Goal: Transaction & Acquisition: Purchase product/service

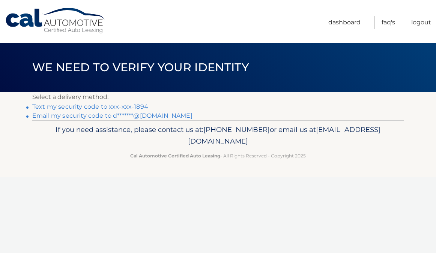
click at [124, 110] on link "Text my security code to xxx-xxx-1894" at bounding box center [90, 106] width 116 height 7
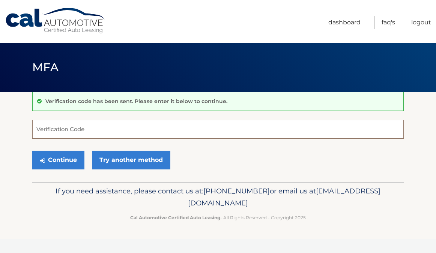
click at [60, 132] on input "Verification Code" at bounding box center [217, 129] width 371 height 19
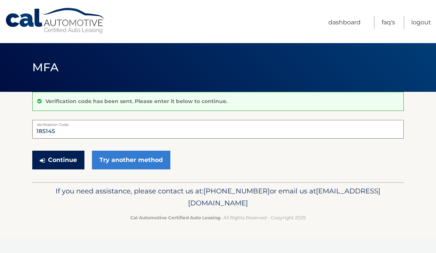
type input "185145"
click at [68, 166] on button "Continue" at bounding box center [58, 160] width 52 height 19
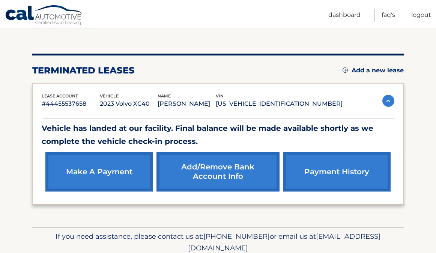
scroll to position [73, 0]
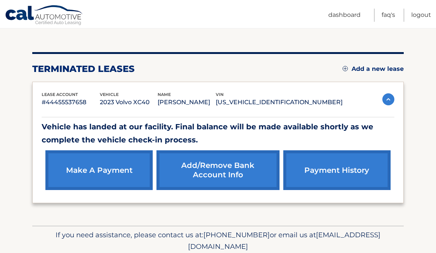
click at [111, 172] on link "make a payment" at bounding box center [98, 170] width 107 height 40
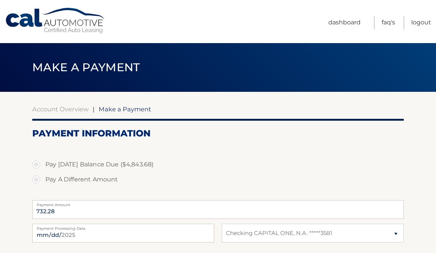
select select "OTI5NmZlYmUtYTZkZi00NjMyLTlmOTMtY2RlMzFlMWUwYmU5"
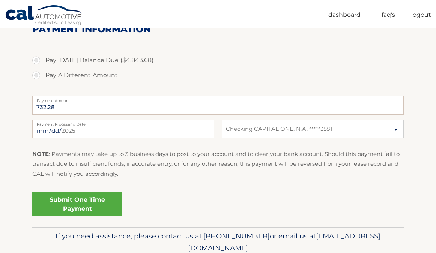
scroll to position [105, 0]
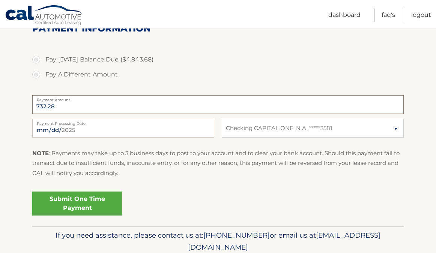
click at [64, 114] on input "732.28" at bounding box center [217, 104] width 371 height 19
click at [393, 138] on select "Select Bank Account Checking CAPITAL ONE, N.A. *****3581" at bounding box center [313, 128] width 182 height 19
click at [36, 67] on label "Pay Today's Balance Due ($4,843.68)" at bounding box center [217, 59] width 371 height 15
click at [36, 64] on input "Pay Today's Balance Due ($4,843.68)" at bounding box center [38, 58] width 7 height 12
radio input "true"
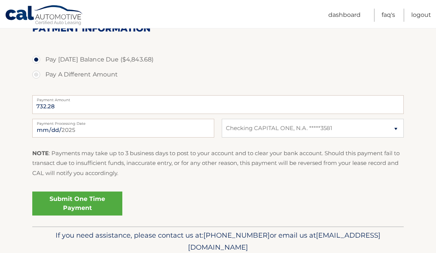
type input "4843.68"
click at [396, 138] on select "Select Bank Account Checking CAPITAL ONE, N.A. *****3581" at bounding box center [313, 128] width 182 height 19
click at [371, 138] on select "Select Bank Account Checking CAPITAL ONE, N.A. *****3581" at bounding box center [313, 128] width 182 height 19
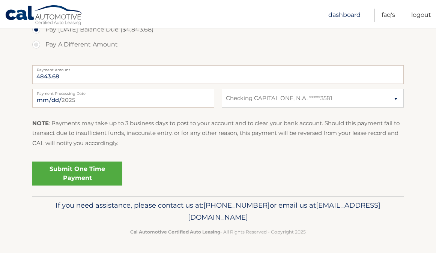
click at [328, 14] on link "Dashboard" at bounding box center [344, 15] width 32 height 13
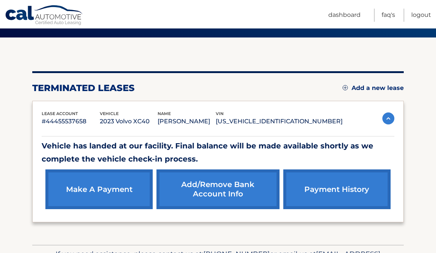
scroll to position [55, 0]
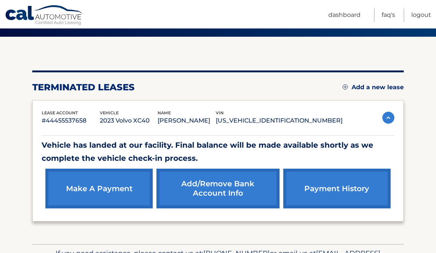
click at [336, 186] on link "payment history" at bounding box center [336, 189] width 107 height 40
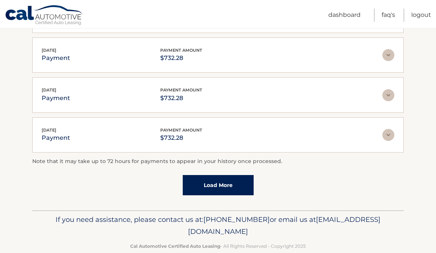
scroll to position [240, 0]
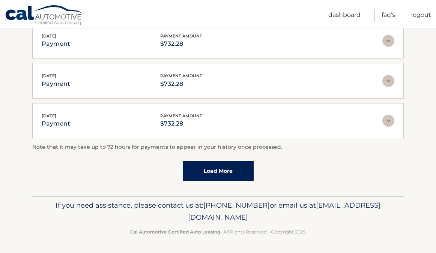
click at [210, 167] on link "Load More" at bounding box center [218, 171] width 71 height 20
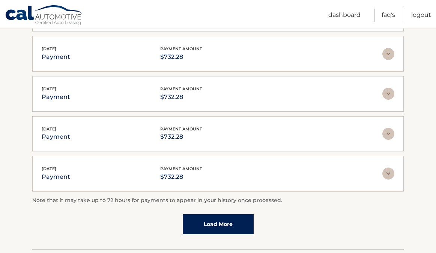
scroll to position [429, 0]
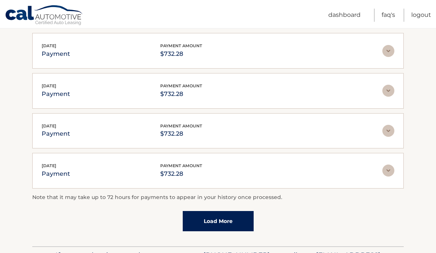
click at [210, 222] on link "Load More" at bounding box center [218, 221] width 71 height 20
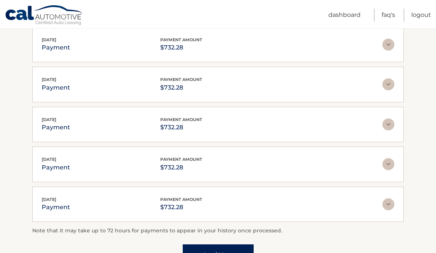
scroll to position [596, 0]
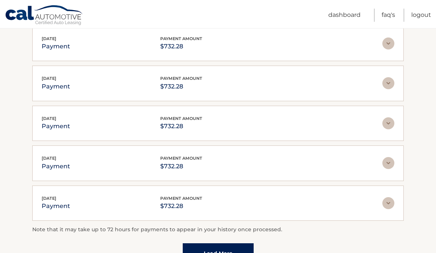
click at [208, 245] on link "Load More" at bounding box center [218, 253] width 71 height 20
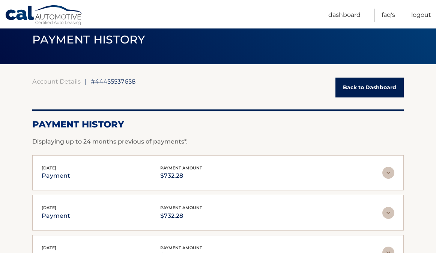
scroll to position [0, 0]
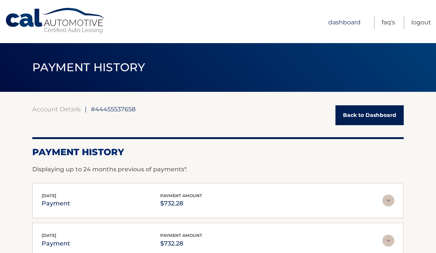
click at [328, 22] on link "Dashboard" at bounding box center [344, 22] width 32 height 13
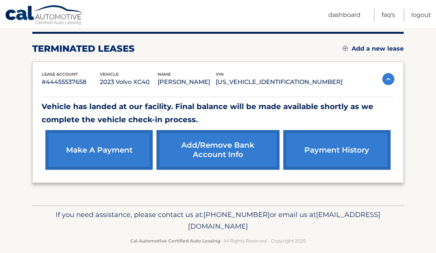
scroll to position [100, 0]
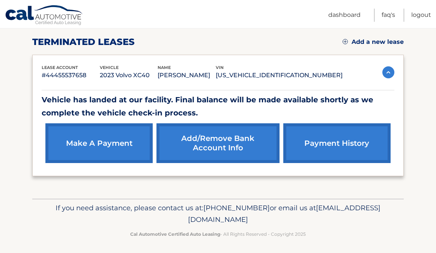
click at [217, 148] on link "Add/Remove bank account info" at bounding box center [217, 143] width 123 height 40
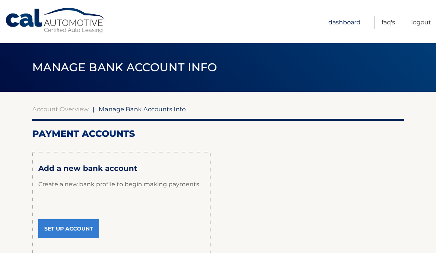
click at [328, 22] on link "Dashboard" at bounding box center [344, 22] width 32 height 13
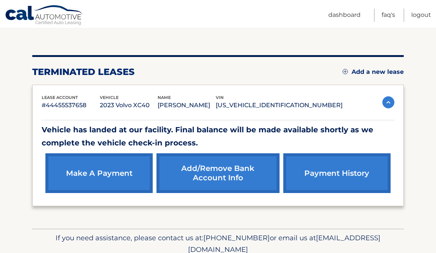
scroll to position [72, 0]
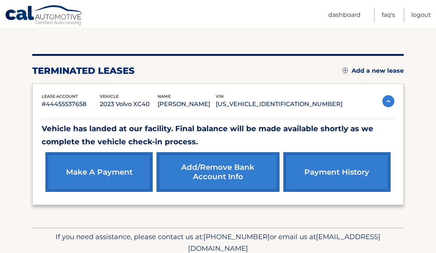
click at [94, 178] on link "make a payment" at bounding box center [98, 172] width 107 height 40
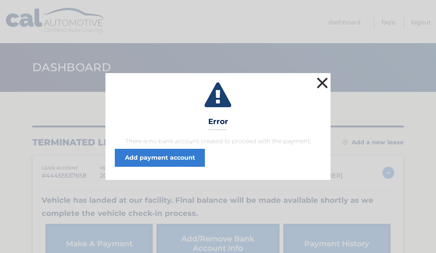
click at [319, 75] on button "×" at bounding box center [322, 82] width 15 height 15
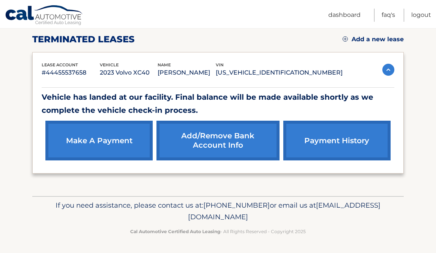
scroll to position [105, 0]
click at [120, 138] on link "make a payment" at bounding box center [98, 141] width 107 height 40
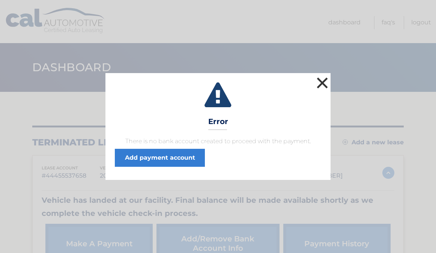
click at [318, 75] on button "×" at bounding box center [322, 82] width 15 height 15
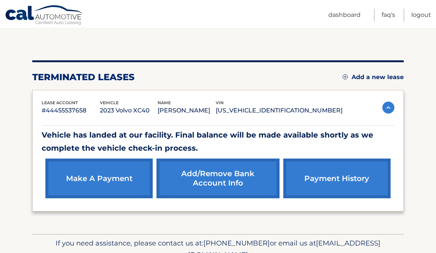
scroll to position [105, 0]
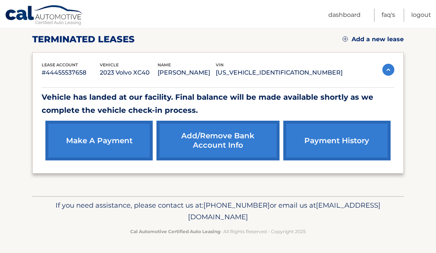
click at [115, 136] on link "make a payment" at bounding box center [98, 141] width 107 height 40
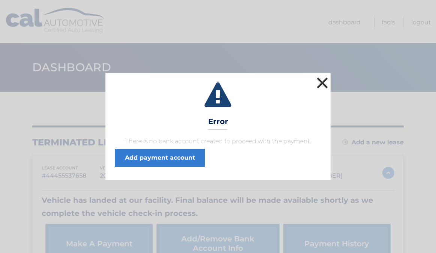
click at [324, 75] on button "×" at bounding box center [322, 82] width 15 height 15
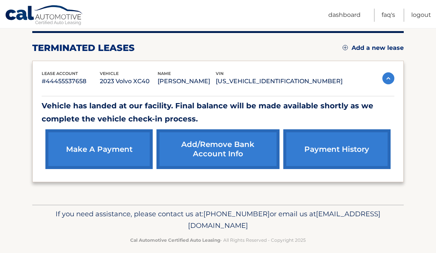
scroll to position [105, 0]
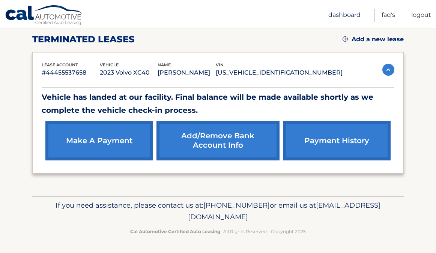
click at [328, 15] on link "Dashboard" at bounding box center [344, 15] width 32 height 13
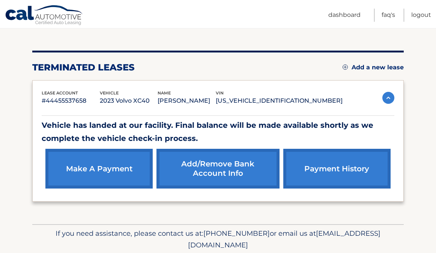
scroll to position [105, 0]
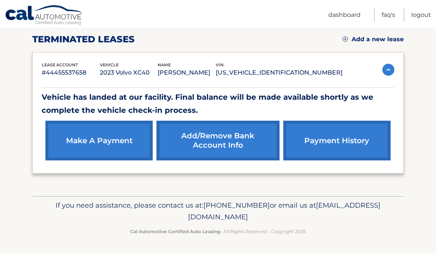
click at [326, 139] on link "payment history" at bounding box center [336, 141] width 107 height 40
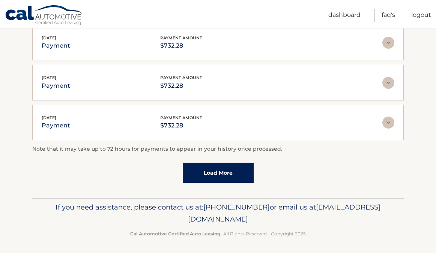
scroll to position [240, 0]
